Goal: Navigation & Orientation: Understand site structure

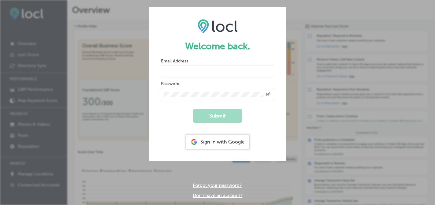
click at [234, 74] on input "email" at bounding box center [217, 71] width 113 height 12
type input "[EMAIL_ADDRESS][DOMAIN_NAME]"
click at [230, 97] on div "Created with Sketch." at bounding box center [217, 94] width 113 height 13
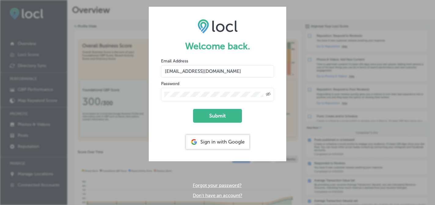
click at [267, 94] on icon "Created with Sketch." at bounding box center [268, 94] width 5 height 4
click at [234, 110] on button "Submit" at bounding box center [217, 116] width 49 height 14
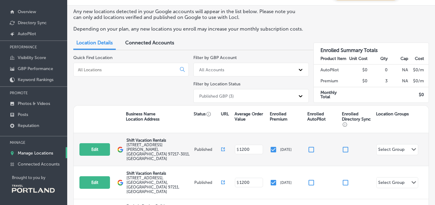
click at [384, 147] on div "Select Group" at bounding box center [391, 150] width 26 height 7
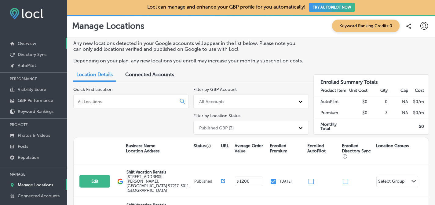
click at [32, 41] on p "Overview" at bounding box center [27, 43] width 18 height 5
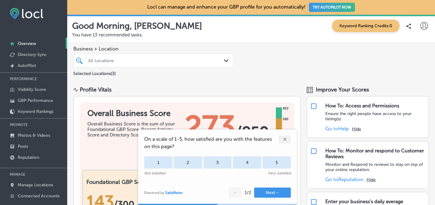
click at [289, 140] on div "✕" at bounding box center [285, 139] width 12 height 8
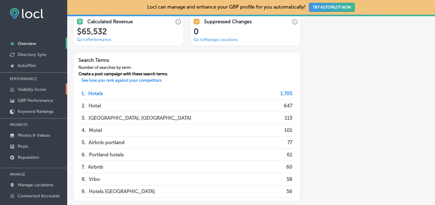
click at [31, 88] on p "Visibility Score" at bounding box center [32, 89] width 28 height 5
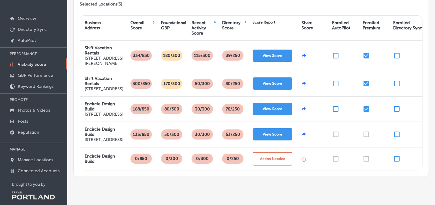
scroll to position [94, 0]
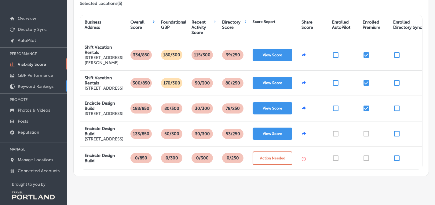
click at [44, 86] on p "Keyword Rankings" at bounding box center [36, 86] width 36 height 5
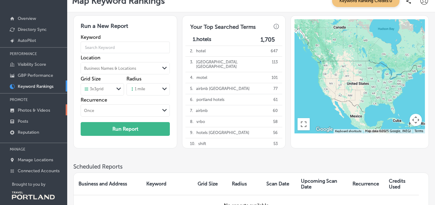
click at [40, 108] on p "Photos & Videos" at bounding box center [34, 110] width 32 height 5
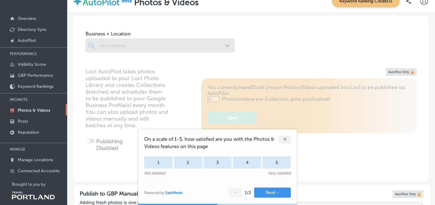
type input "5"
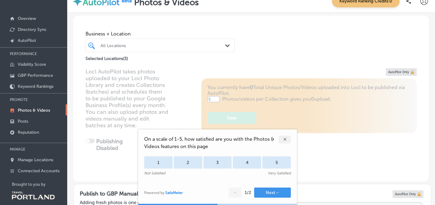
click at [285, 138] on div "✕" at bounding box center [285, 139] width 12 height 8
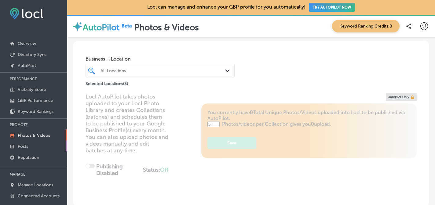
click at [40, 146] on link "Posts" at bounding box center [33, 145] width 67 height 11
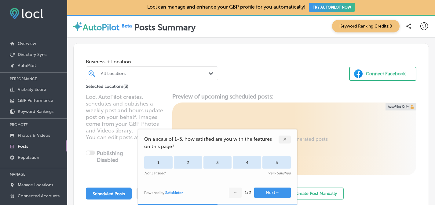
click at [282, 139] on div "✕" at bounding box center [285, 139] width 12 height 8
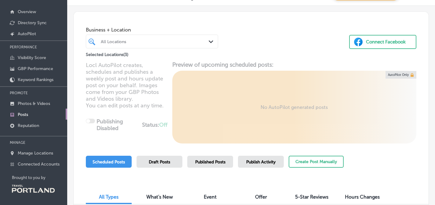
scroll to position [59, 0]
